Goal: Use online tool/utility: Utilize a website feature to perform a specific function

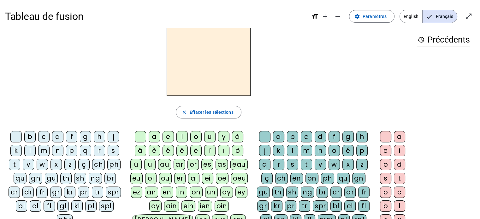
click at [71, 136] on div "f" at bounding box center [71, 136] width 11 height 11
click at [31, 152] on div "l" at bounding box center [29, 150] width 11 height 11
click at [71, 136] on div "f" at bounding box center [71, 136] width 11 height 11
click at [44, 205] on div "fl" at bounding box center [49, 206] width 11 height 11
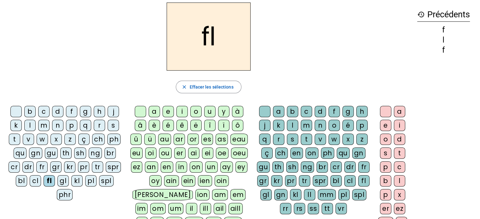
scroll to position [29, 0]
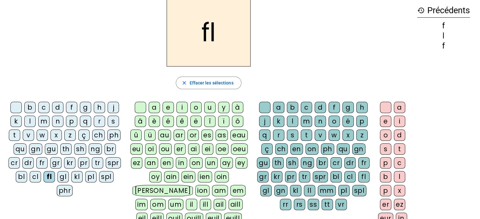
click at [138, 148] on div "eu" at bounding box center [136, 149] width 12 height 11
click at [281, 134] on div "r" at bounding box center [278, 135] width 11 height 11
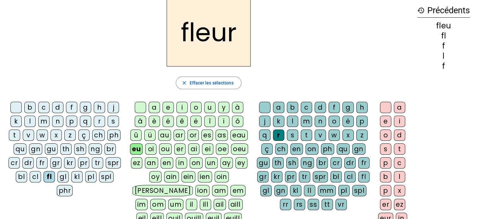
click at [30, 121] on div "l" at bounding box center [29, 121] width 11 height 11
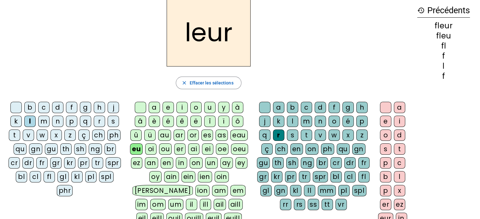
click at [70, 122] on div "p" at bounding box center [71, 121] width 11 height 11
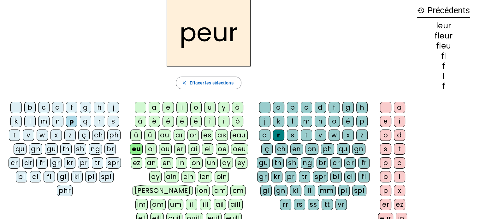
click at [154, 107] on div "a" at bounding box center [154, 107] width 11 height 11
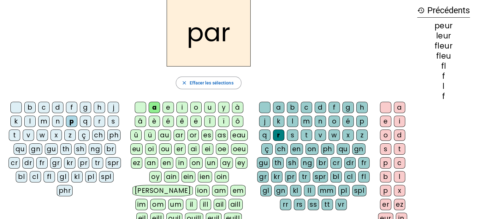
click at [46, 108] on div "c" at bounding box center [43, 107] width 11 height 11
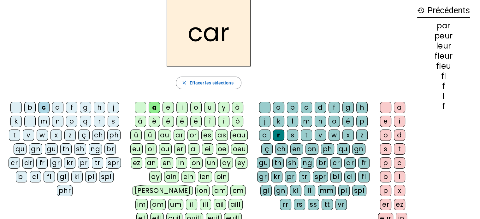
click at [31, 107] on div "b" at bounding box center [29, 107] width 11 height 11
click at [18, 134] on div "t" at bounding box center [14, 135] width 11 height 11
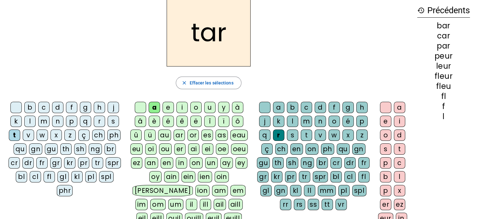
click at [71, 121] on div "p" at bounding box center [71, 121] width 11 height 11
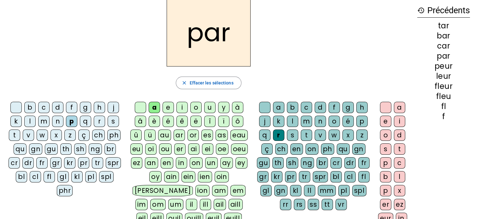
click at [209, 106] on div "u" at bounding box center [209, 107] width 11 height 11
click at [57, 107] on div "d" at bounding box center [57, 107] width 11 height 11
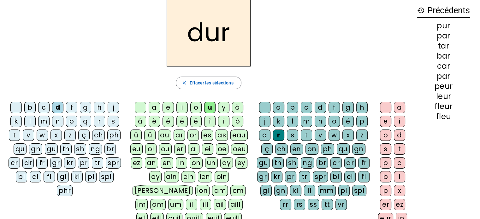
click at [112, 121] on div "s" at bounding box center [113, 121] width 11 height 11
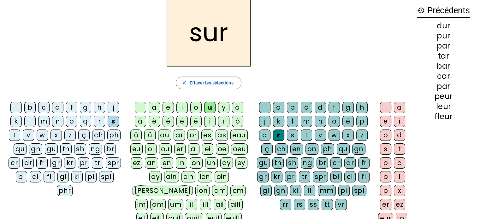
click at [44, 121] on div "m" at bounding box center [43, 121] width 11 height 11
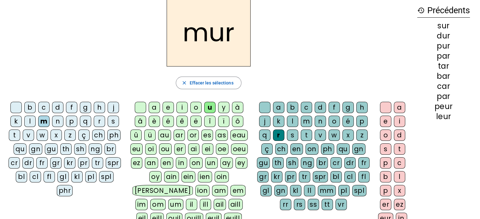
click at [139, 134] on div "û" at bounding box center [135, 135] width 11 height 11
click at [45, 109] on div "c" at bounding box center [43, 107] width 11 height 11
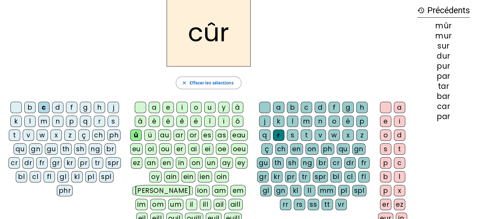
click at [211, 109] on div "u" at bounding box center [209, 107] width 11 height 11
click at [385, 121] on div "e" at bounding box center [385, 121] width 11 height 11
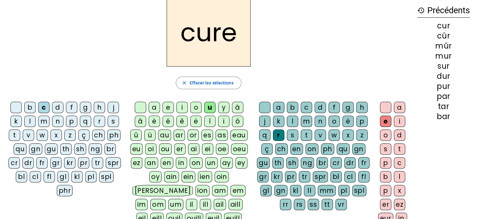
click at [58, 107] on div "d" at bounding box center [57, 107] width 11 height 11
click at [30, 107] on div "b" at bounding box center [29, 107] width 11 height 11
click at [291, 134] on div "s" at bounding box center [292, 135] width 11 height 11
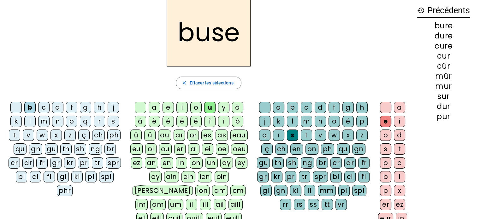
click at [43, 121] on div "m" at bounding box center [43, 121] width 11 height 11
